Goal: Transaction & Acquisition: Purchase product/service

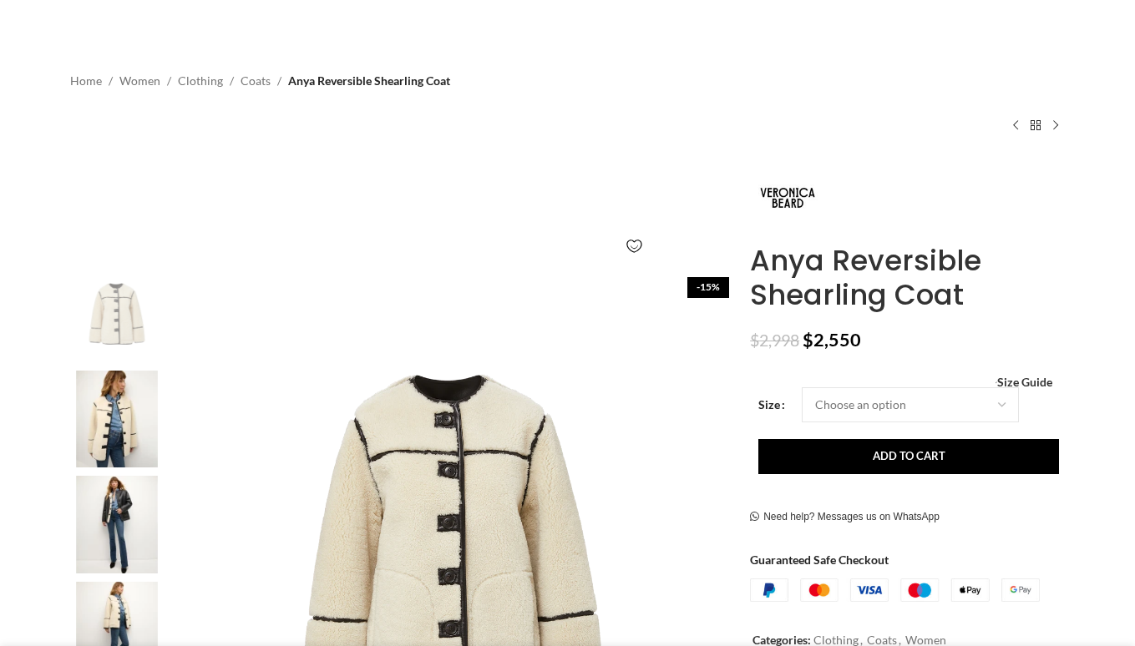
scroll to position [170, 0]
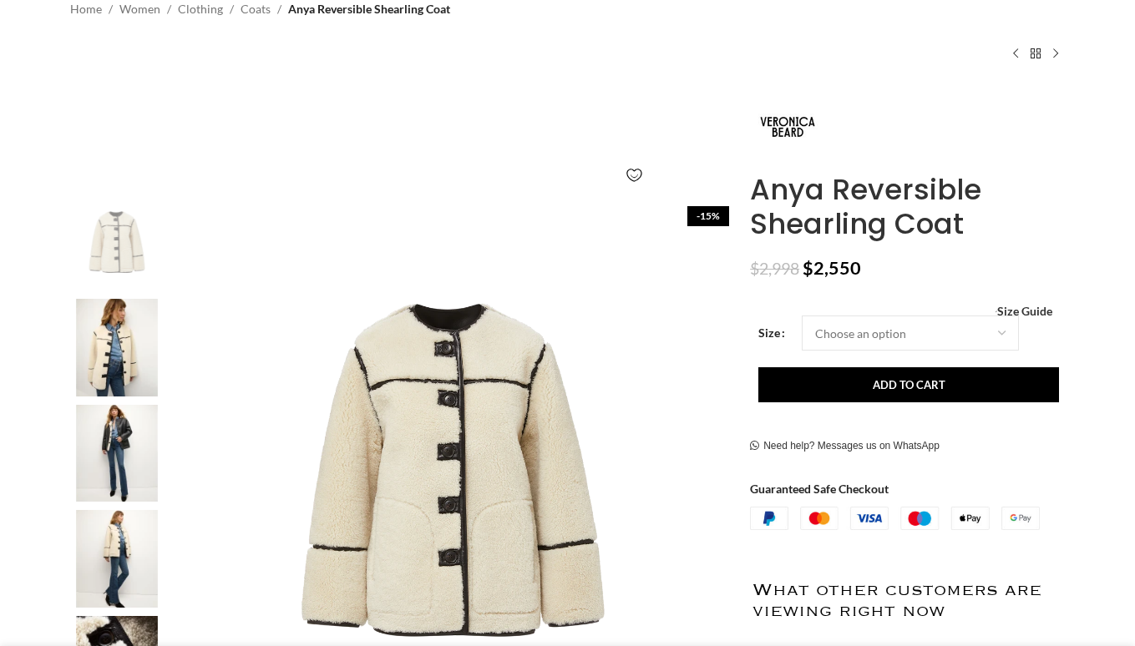
click at [98, 341] on img at bounding box center [117, 348] width 102 height 98
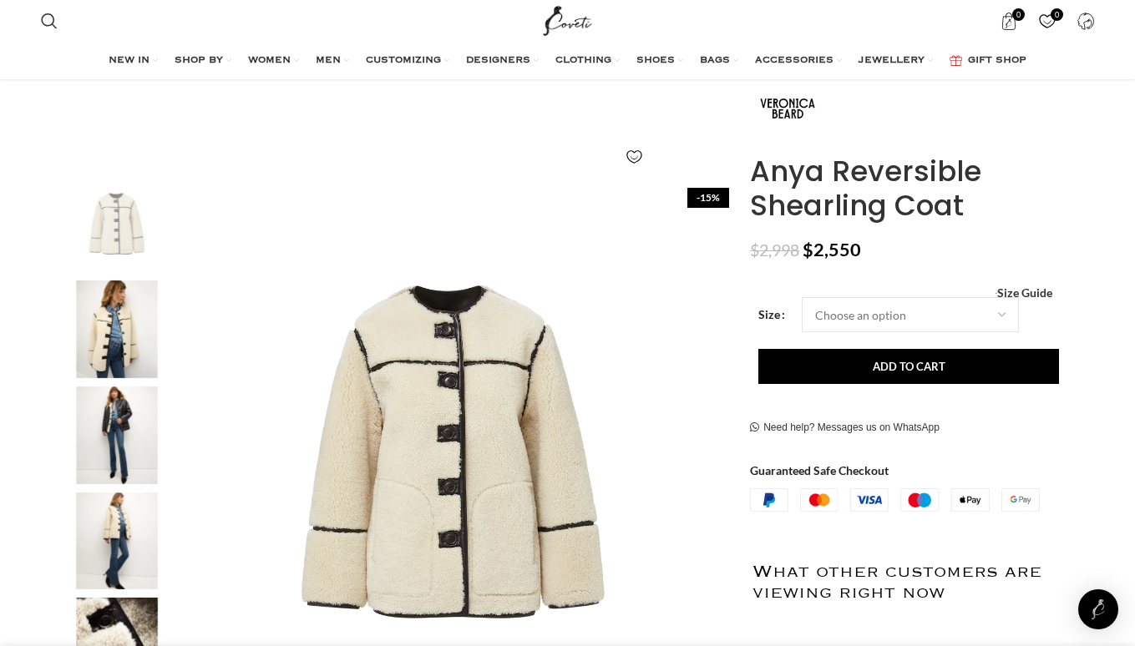
scroll to position [232, 0]
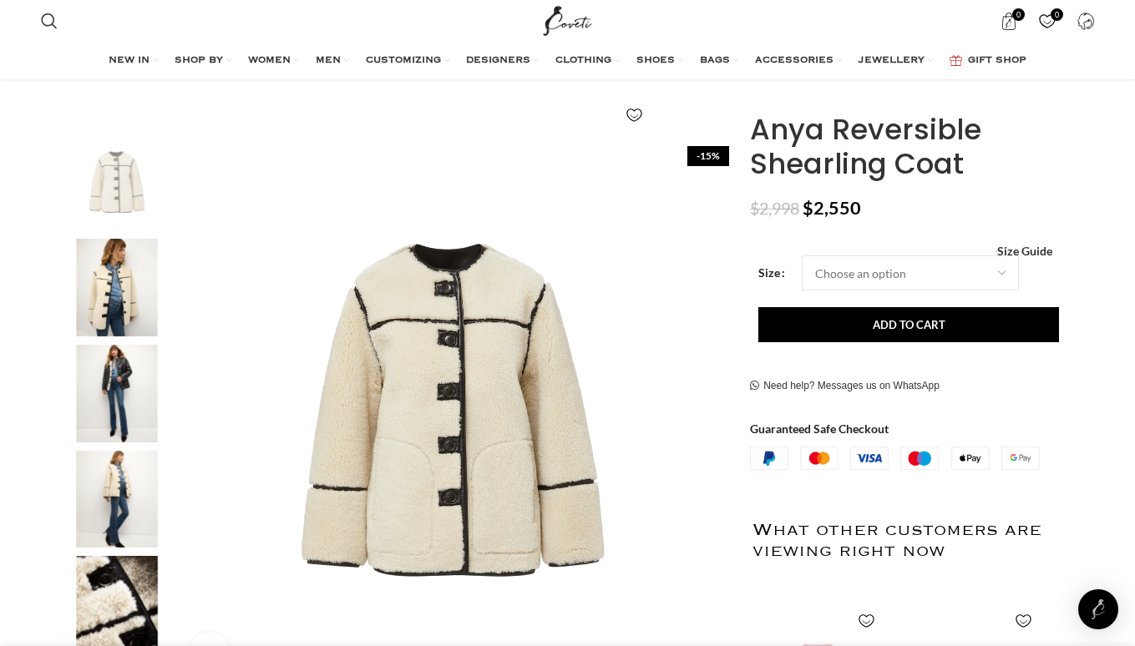
click at [120, 297] on img "2 / 6" at bounding box center [117, 288] width 102 height 98
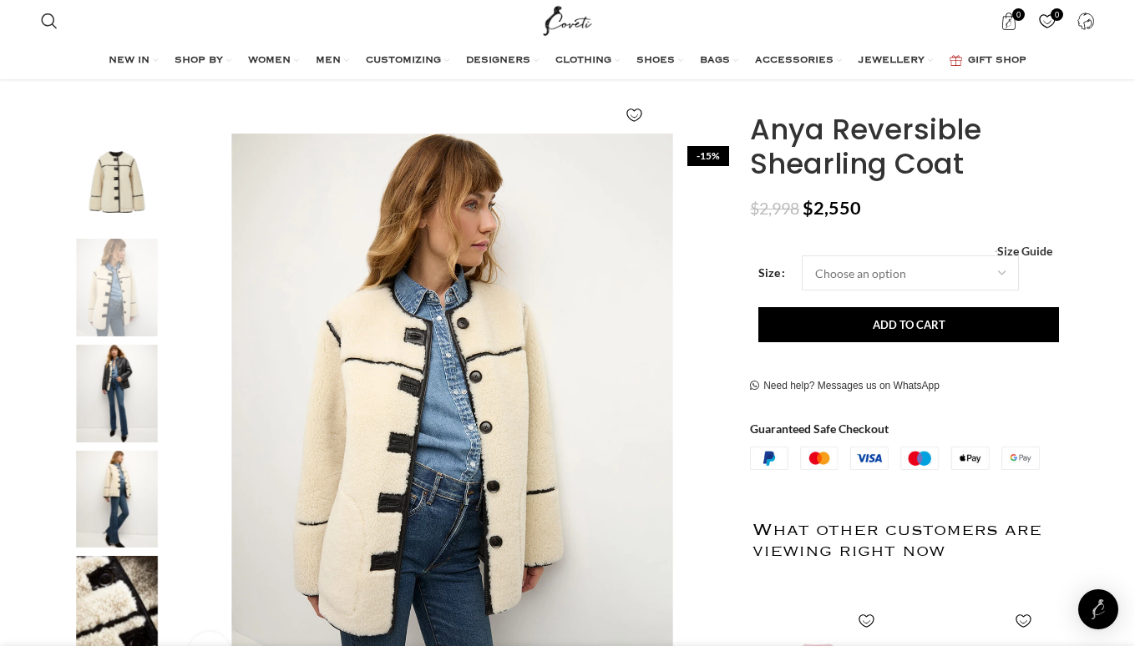
click at [113, 180] on img "1 / 6" at bounding box center [117, 183] width 102 height 98
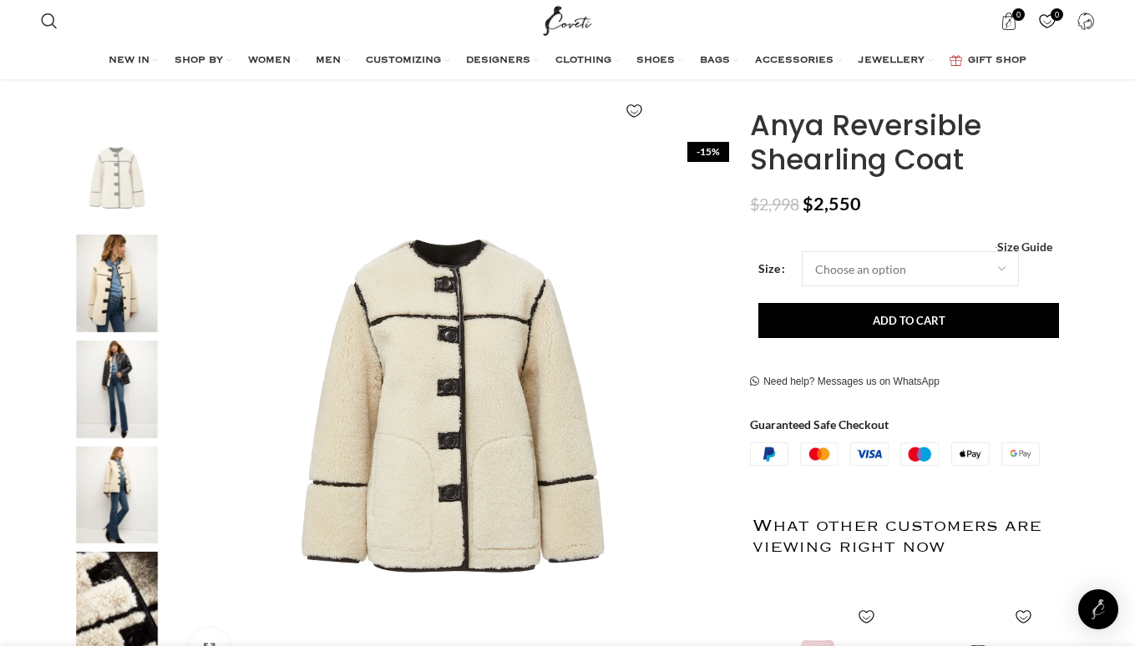
scroll to position [249, 0]
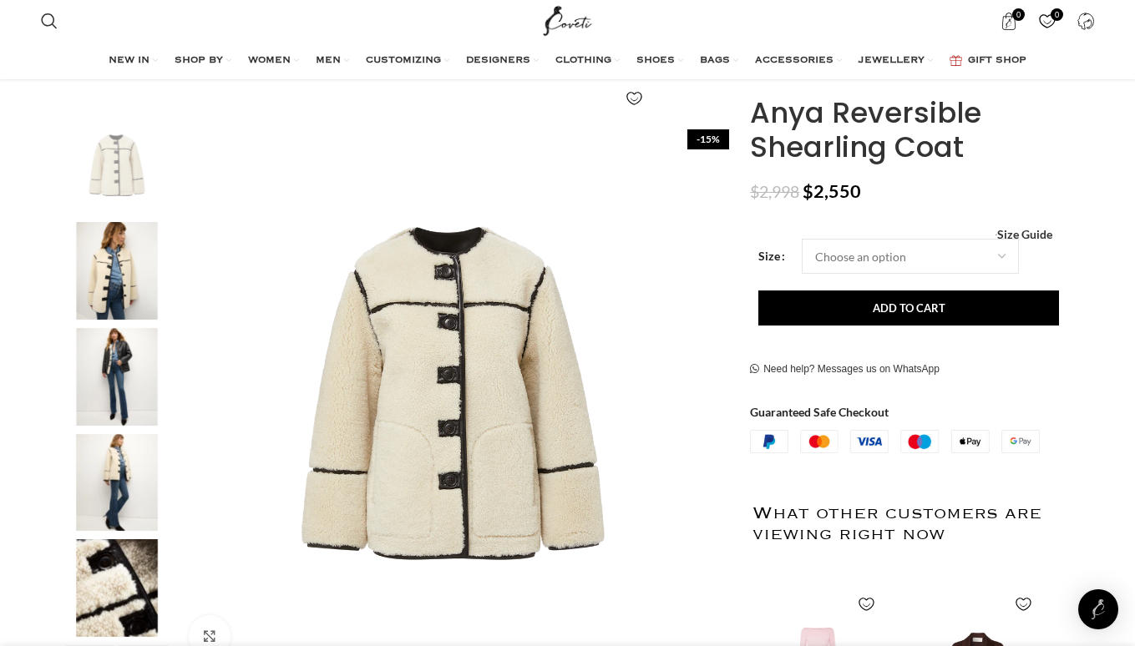
click at [106, 488] on img "4 / 6" at bounding box center [117, 483] width 102 height 98
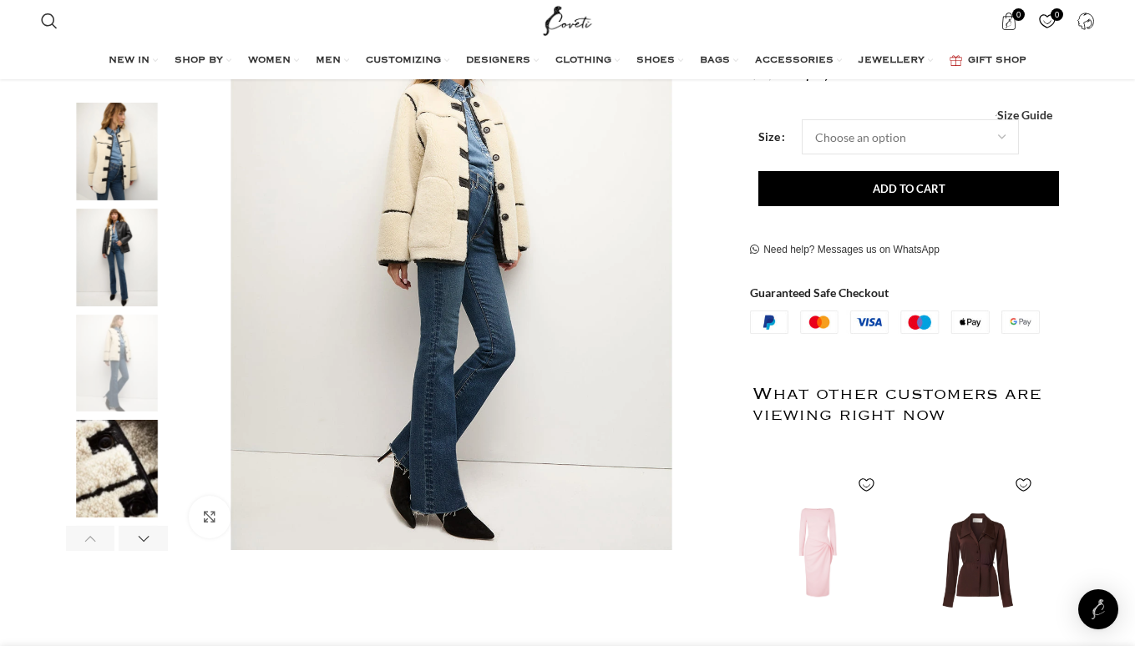
scroll to position [409, 0]
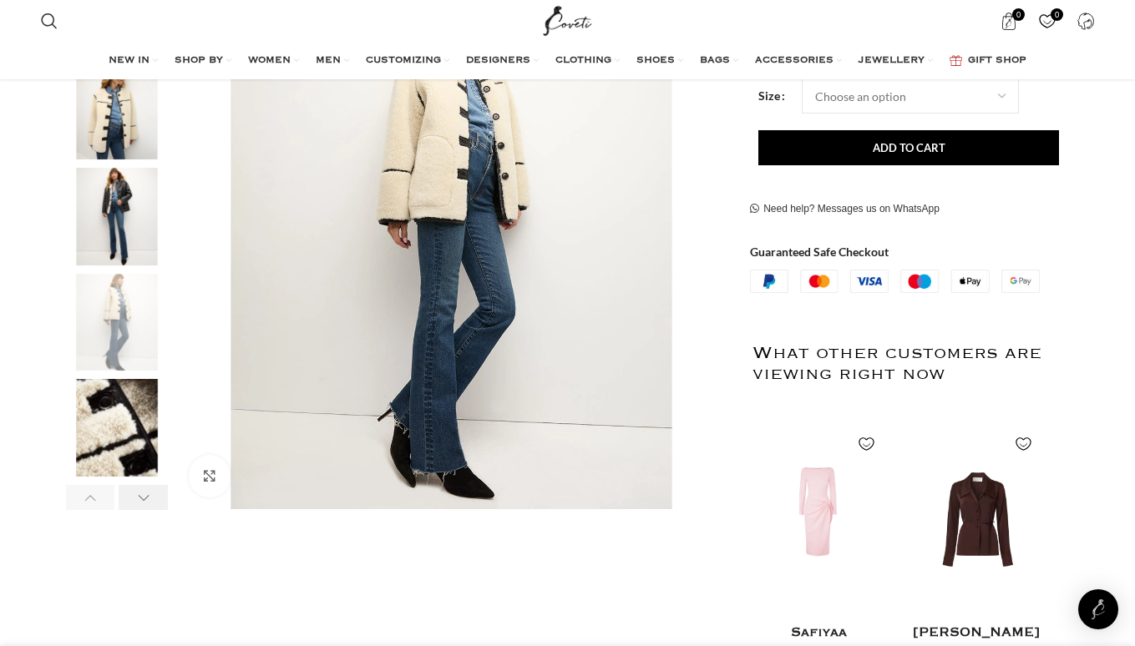
click at [134, 494] on div "Next slide" at bounding box center [143, 497] width 49 height 25
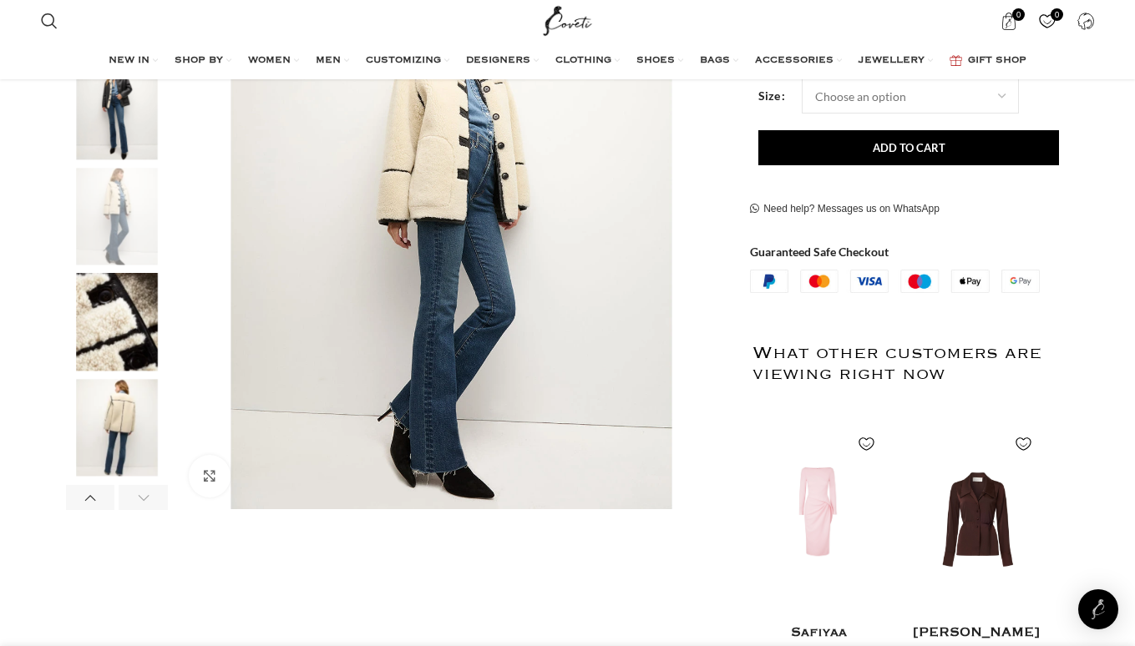
click at [135, 439] on img "6 / 6" at bounding box center [117, 428] width 102 height 98
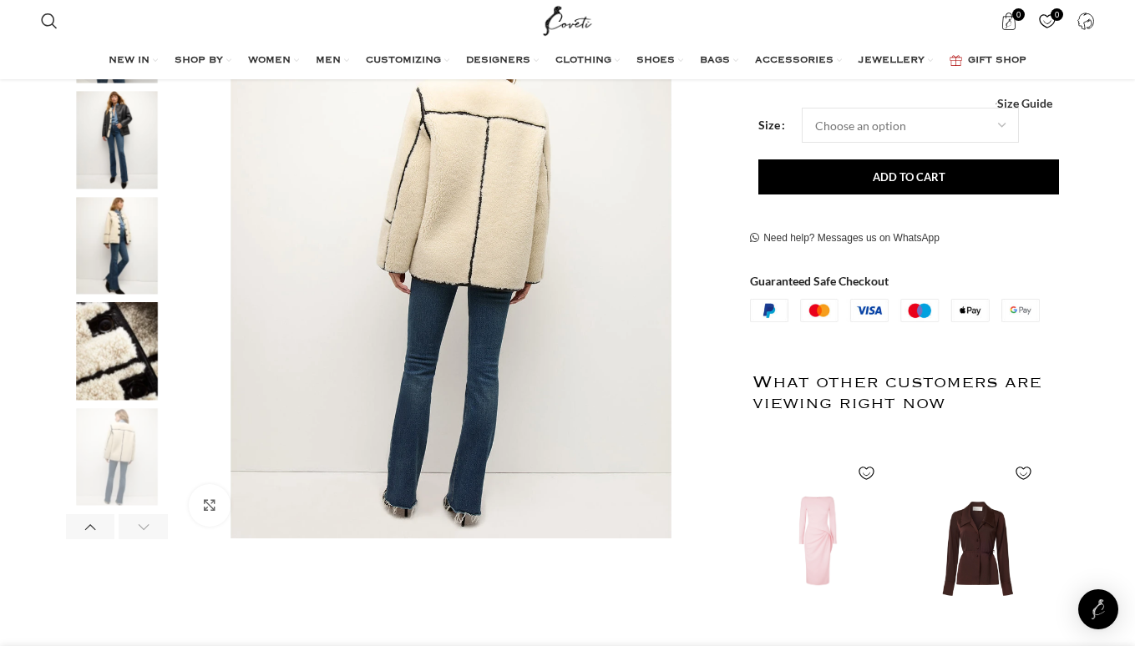
scroll to position [200, 0]
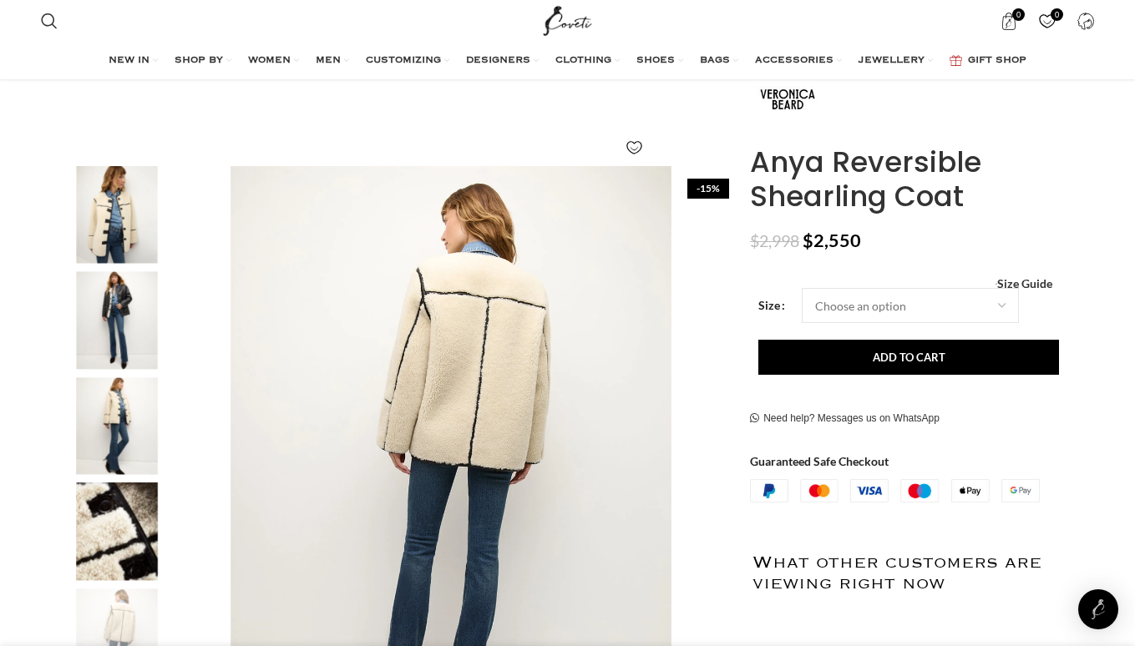
click at [104, 450] on img "4 / 6" at bounding box center [117, 426] width 102 height 98
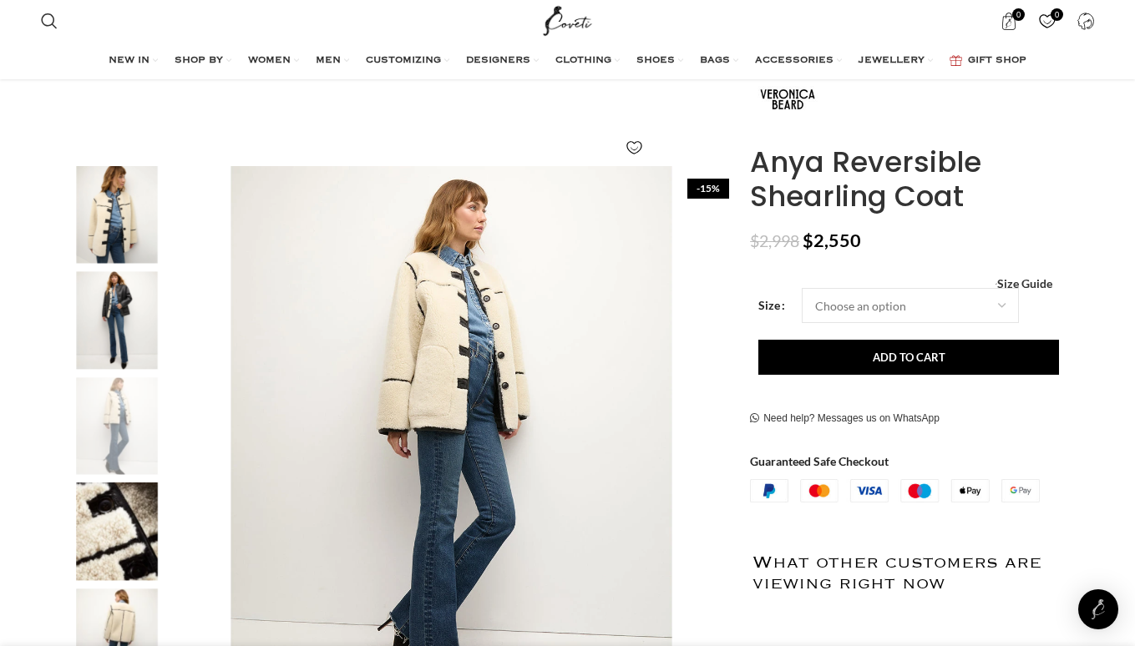
scroll to position [457, 0]
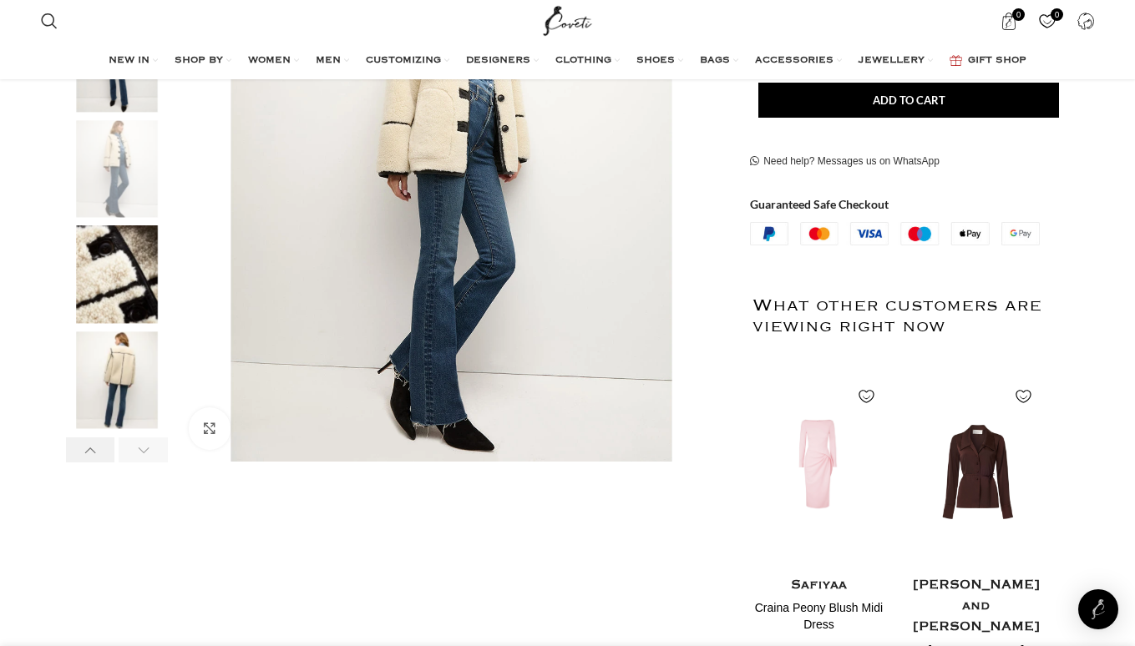
click at [107, 452] on div "Previous slide" at bounding box center [90, 449] width 49 height 25
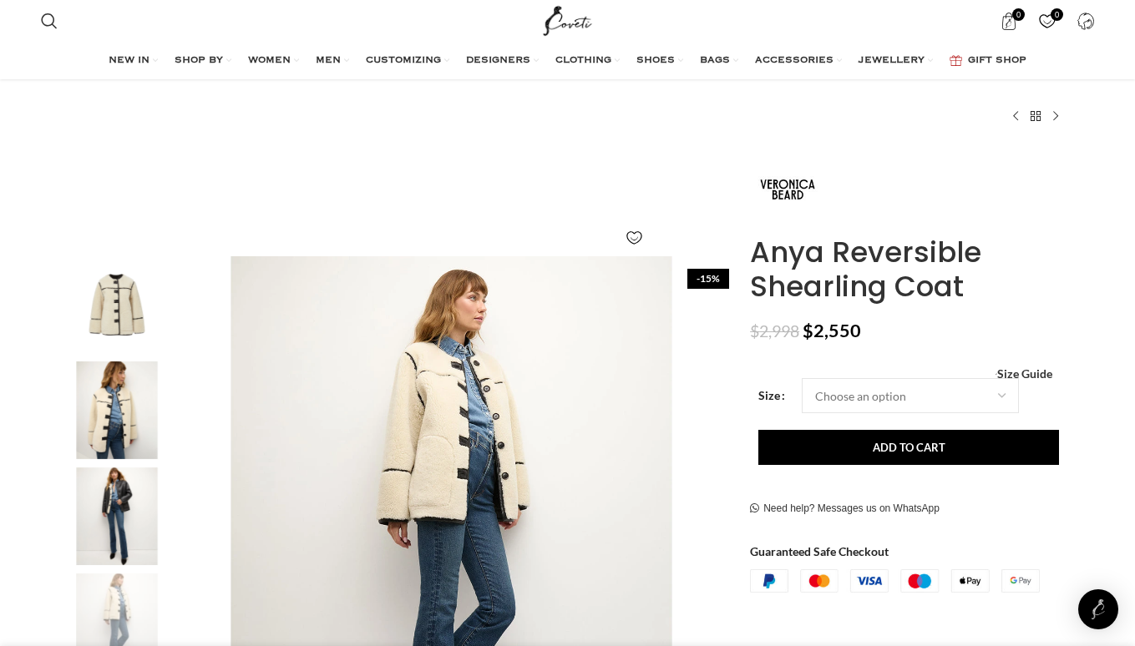
scroll to position [0, 0]
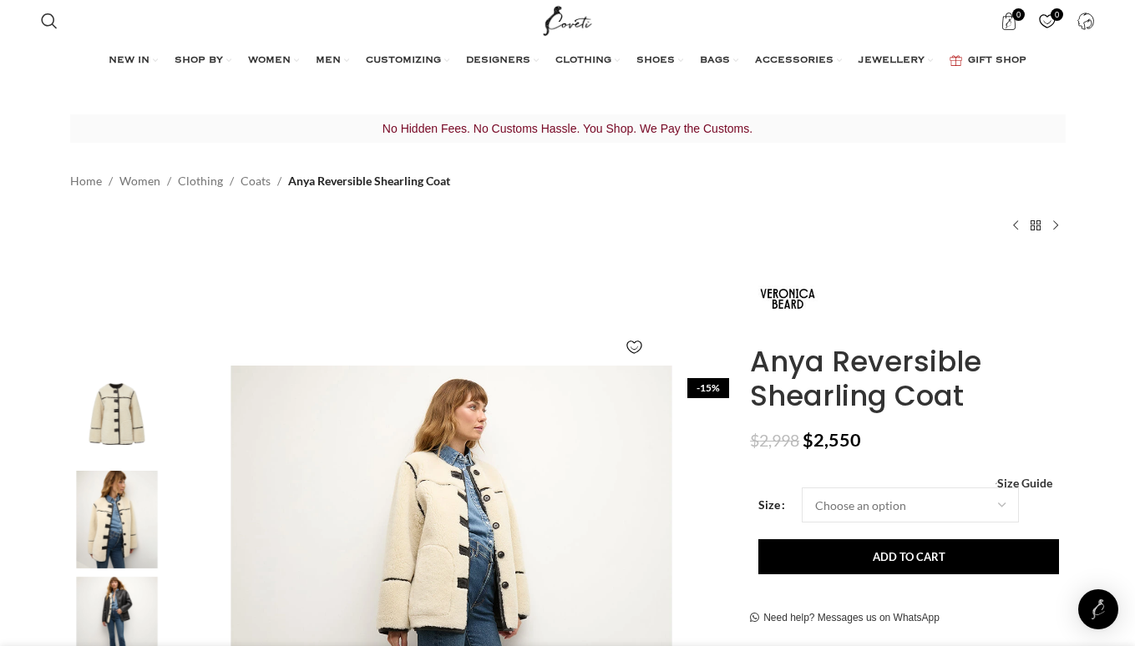
click at [857, 485] on div "Women's clothing size guide Women Clothing Size Guide Women's clothing size gui…" at bounding box center [907, 482] width 290 height 12
click at [863, 500] on select "Choose an option 4 UK 6 UK 14 [GEOGRAPHIC_DATA] 16 UK" at bounding box center [909, 505] width 217 height 35
